Goal: Task Accomplishment & Management: Manage account settings

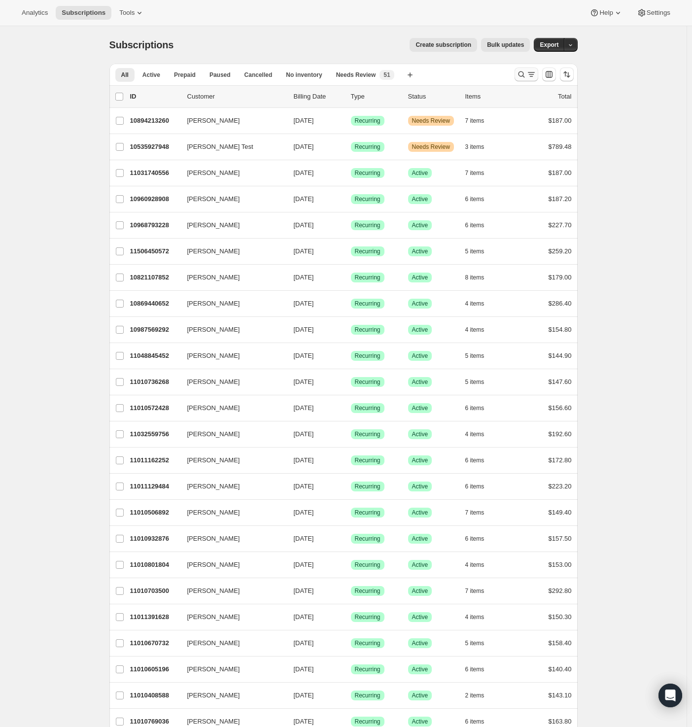
click at [524, 70] on icon "Search and filter results" at bounding box center [521, 74] width 10 height 10
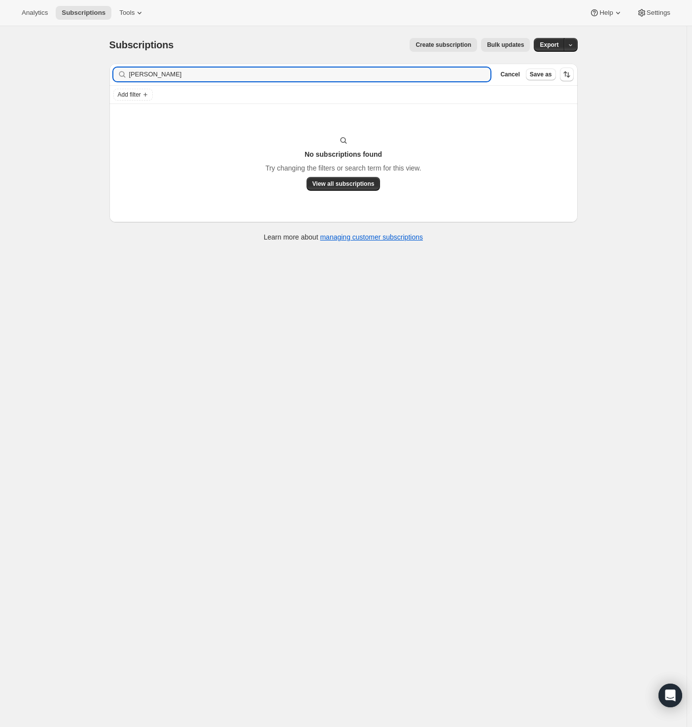
type input "[PERSON_NAME]"
